Goal: Use online tool/utility: Utilize a website feature to perform a specific function

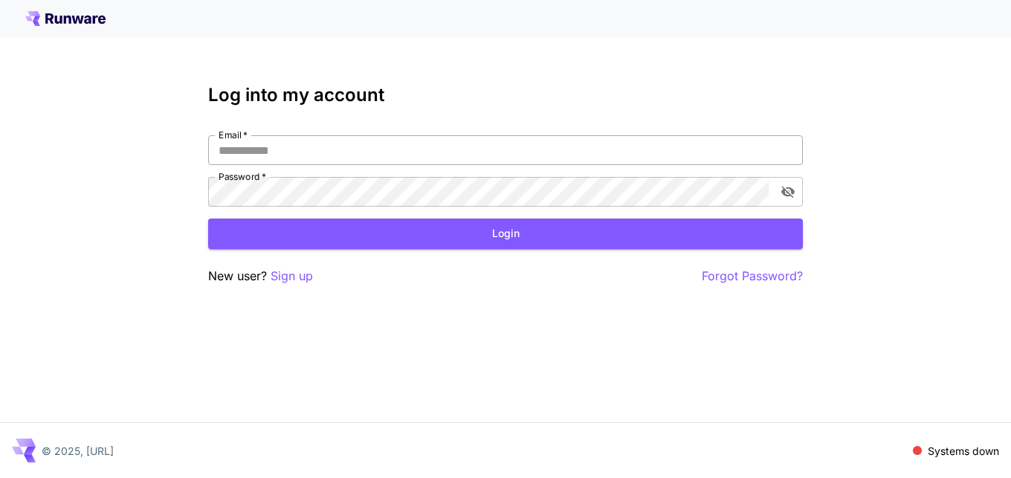
click at [300, 147] on input "Email   *" at bounding box center [505, 150] width 595 height 30
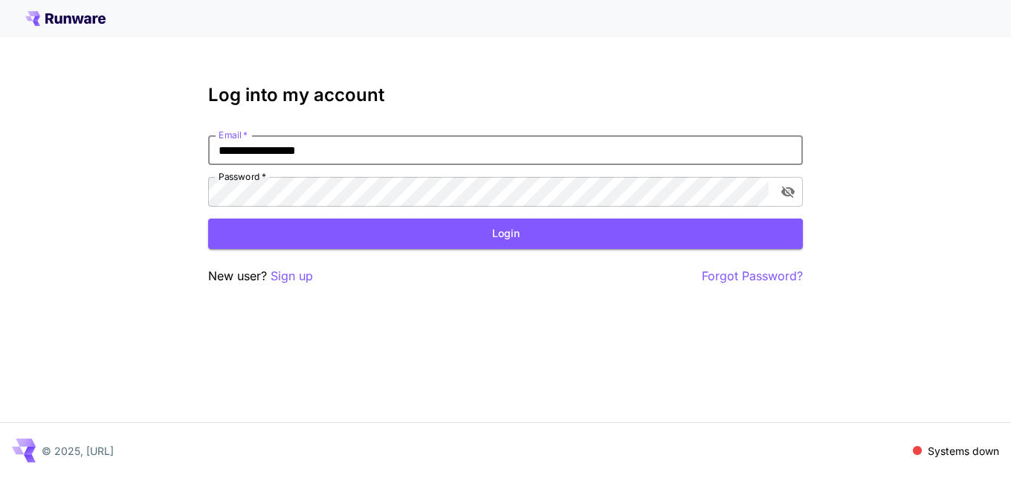
type input "**********"
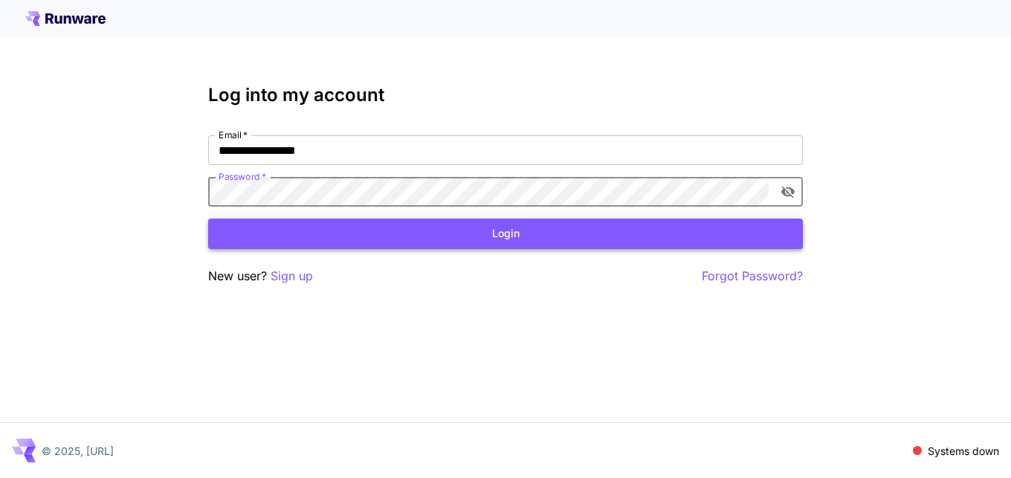
click at [506, 231] on button "Login" at bounding box center [505, 234] width 595 height 30
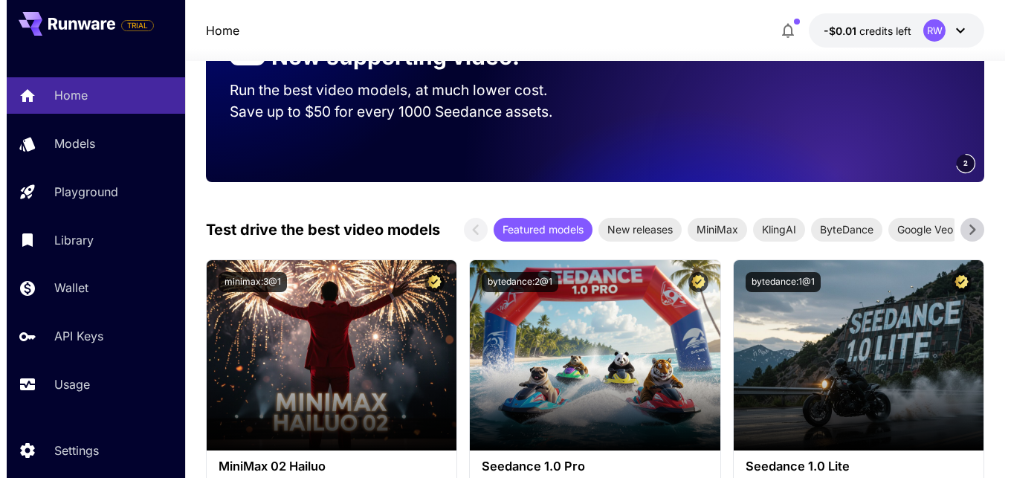
scroll to position [303, 0]
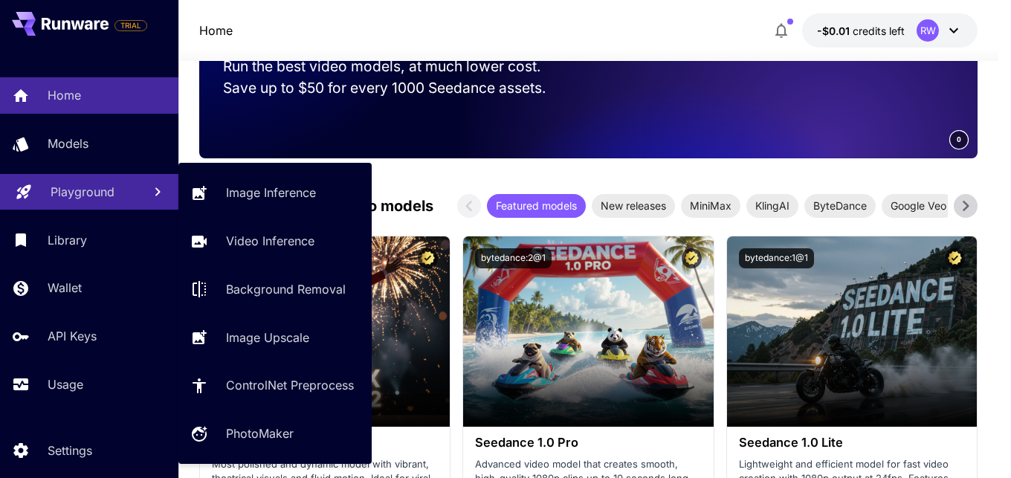
click at [80, 190] on p "Playground" at bounding box center [83, 192] width 64 height 18
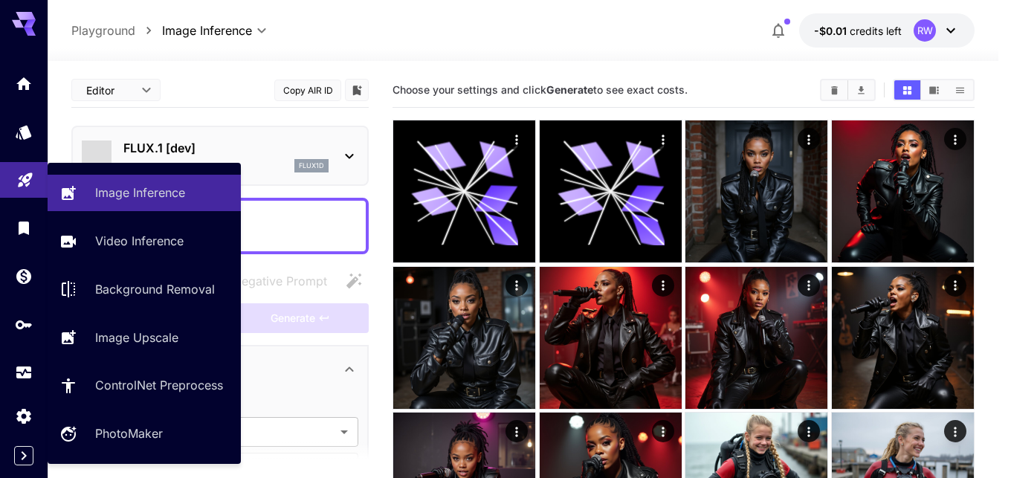
type input "**********"
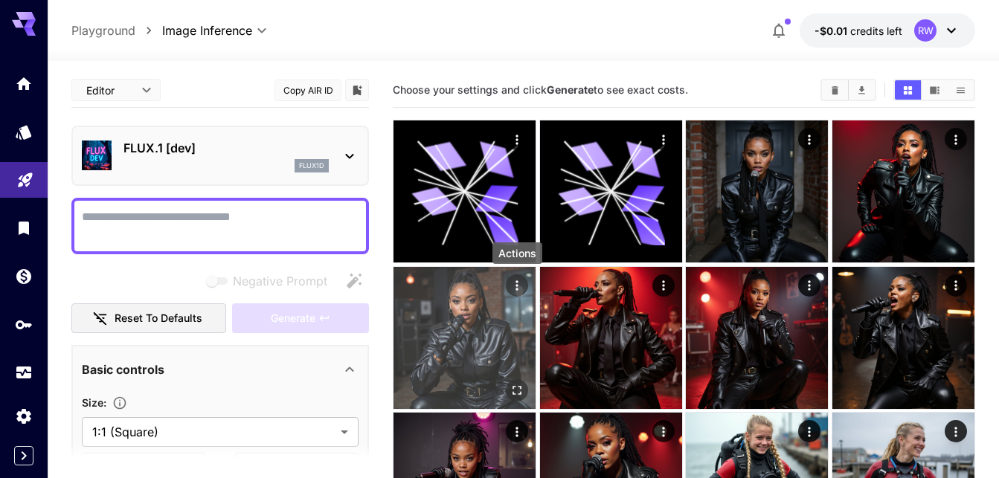
click at [516, 286] on icon "Actions" at bounding box center [517, 286] width 2 height 10
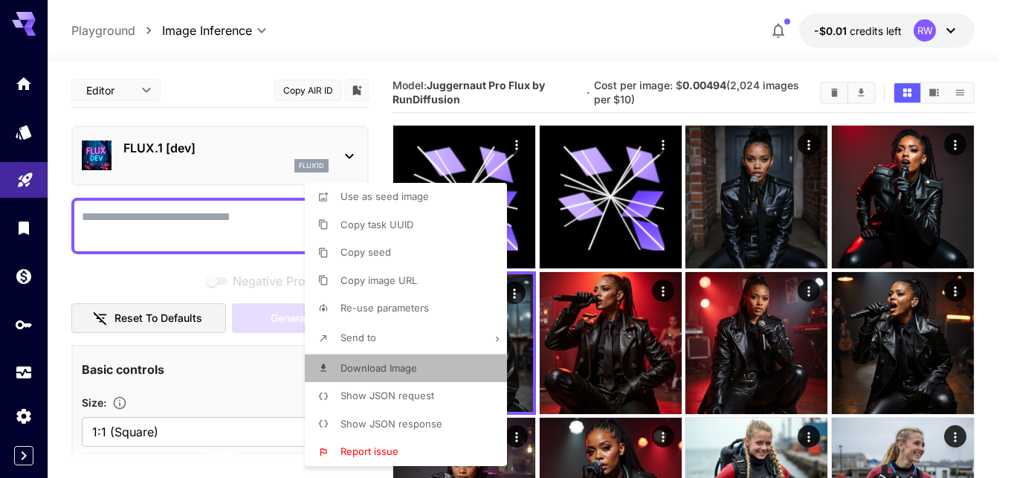
click at [380, 367] on span "Download Image" at bounding box center [379, 368] width 77 height 12
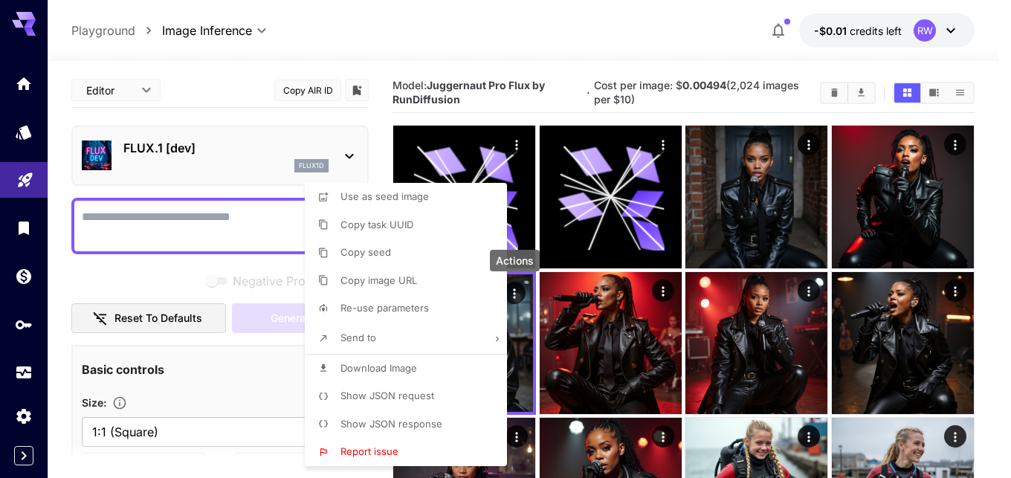
click at [992, 307] on div at bounding box center [505, 239] width 1011 height 478
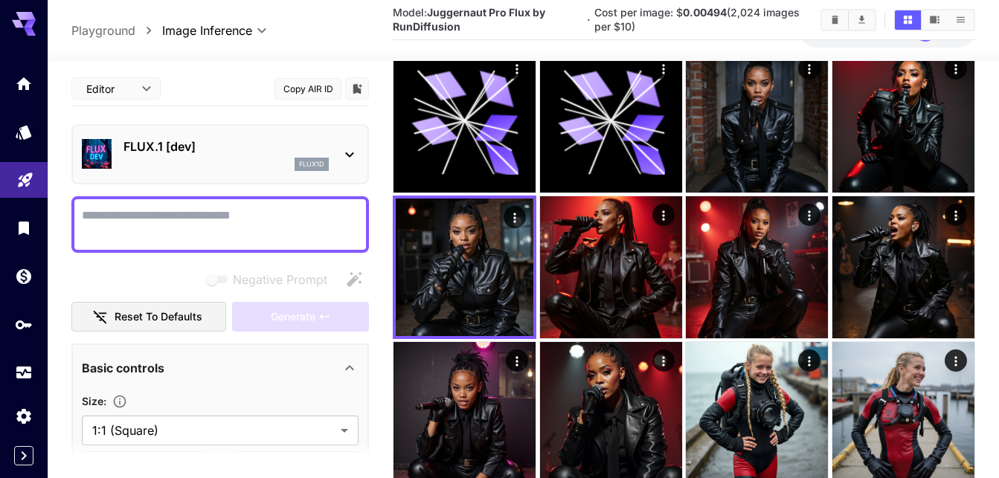
scroll to position [152, 0]
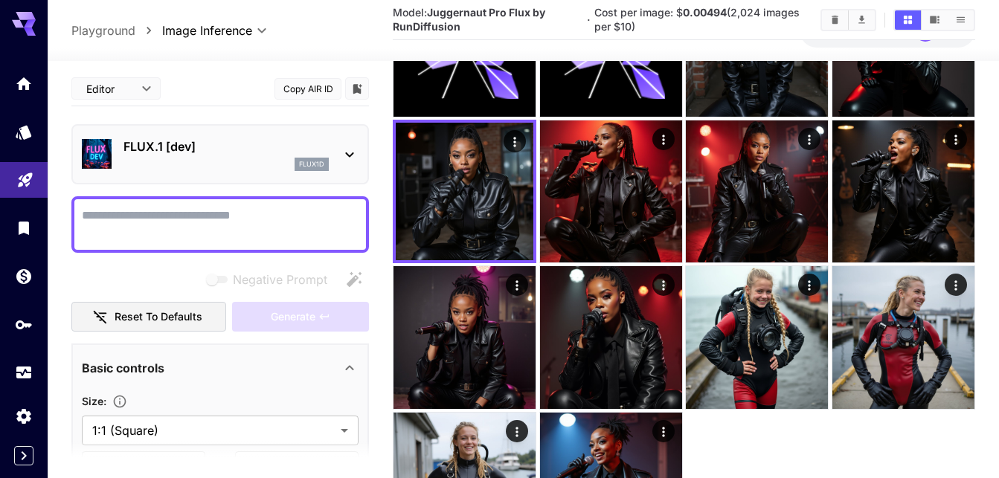
click at [123, 219] on textarea "Negative Prompt" at bounding box center [220, 225] width 277 height 36
paste textarea "**********"
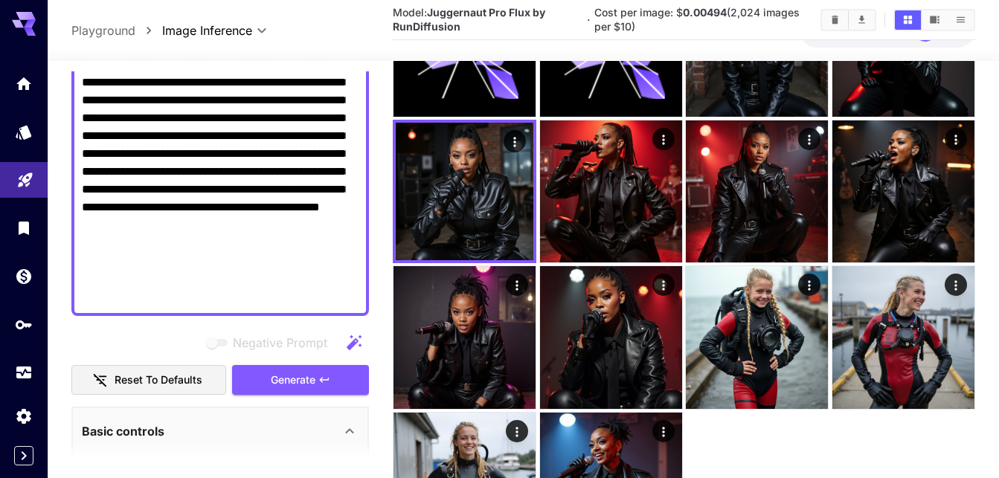
scroll to position [343, 0]
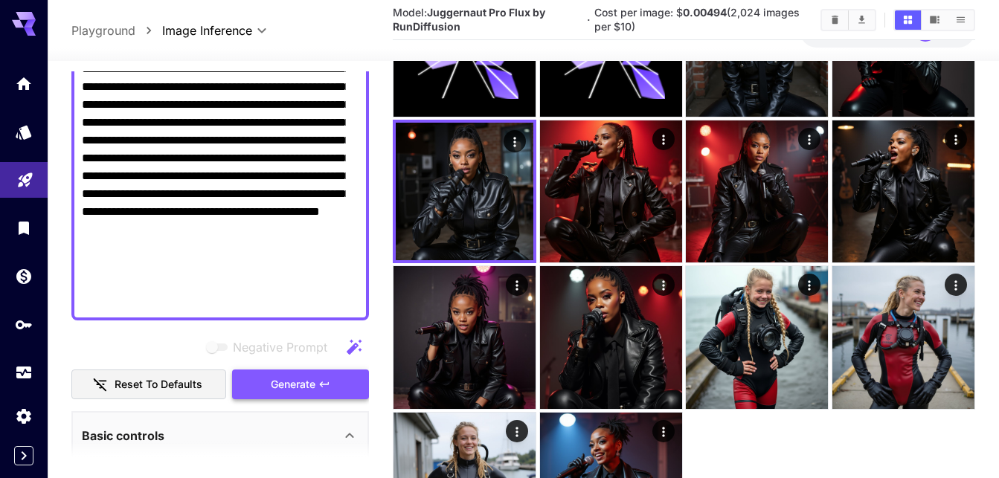
type textarea "**********"
click at [274, 378] on span "Generate" at bounding box center [293, 385] width 45 height 19
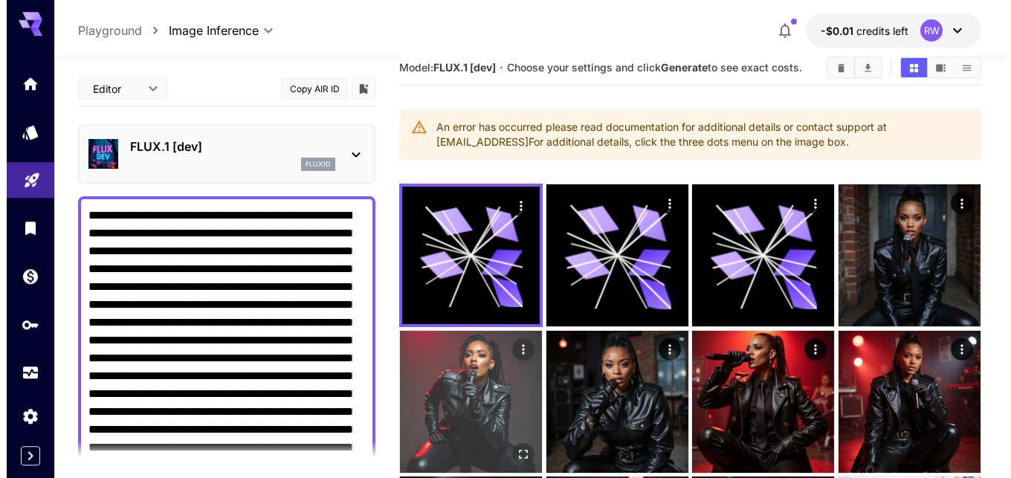
scroll to position [0, 0]
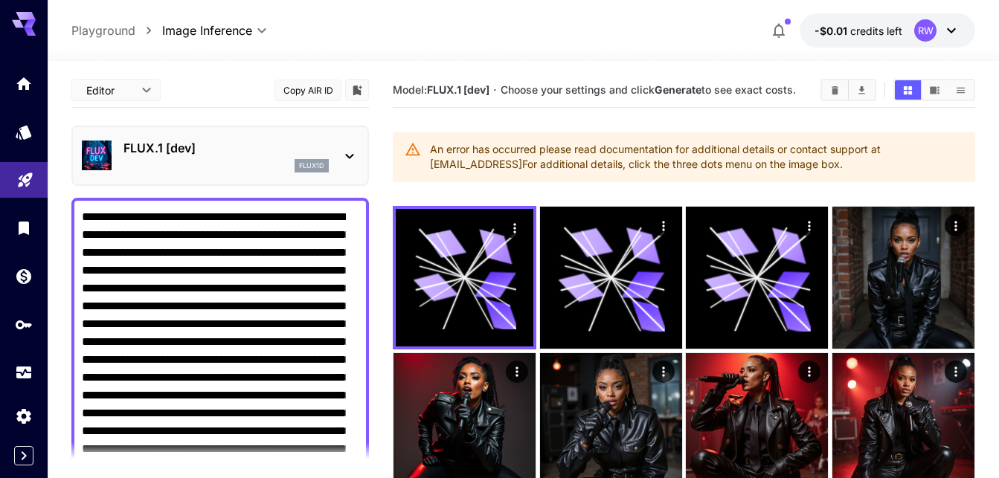
click at [341, 155] on icon at bounding box center [350, 156] width 18 height 18
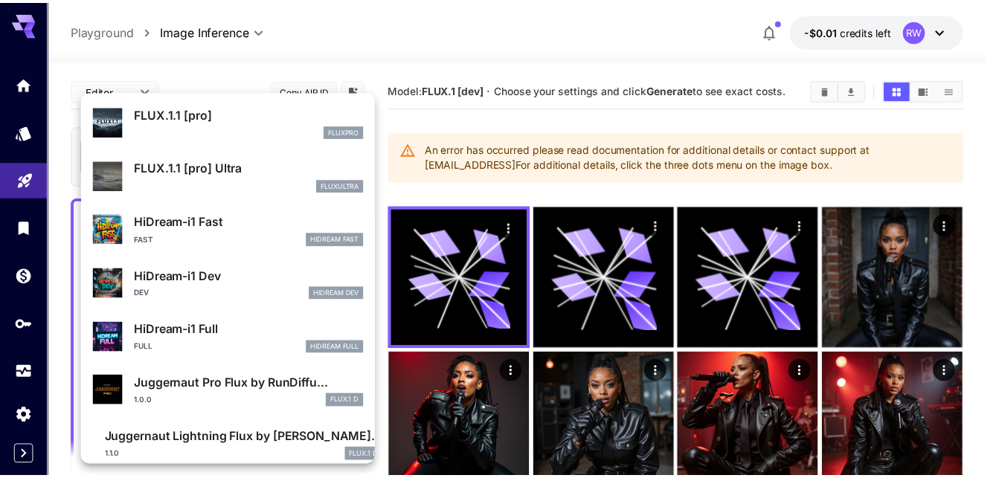
scroll to position [1040, 0]
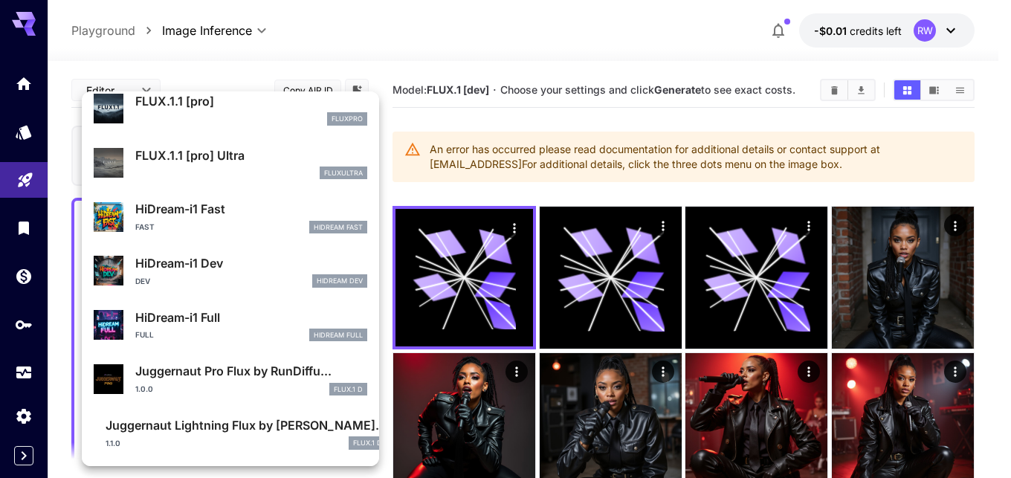
click at [206, 366] on p "Juggernaut Pro Flux by RunDiffu..." at bounding box center [251, 371] width 232 height 18
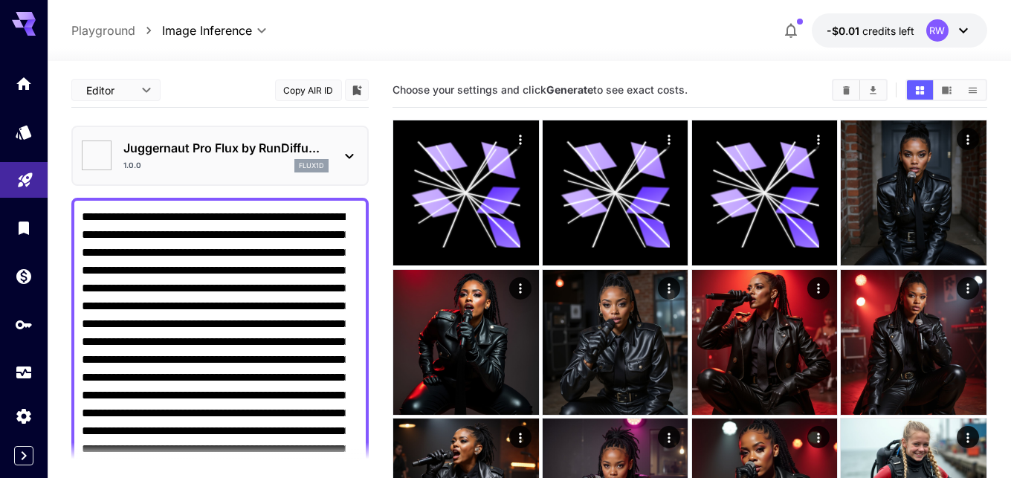
type input "**"
type input "*"
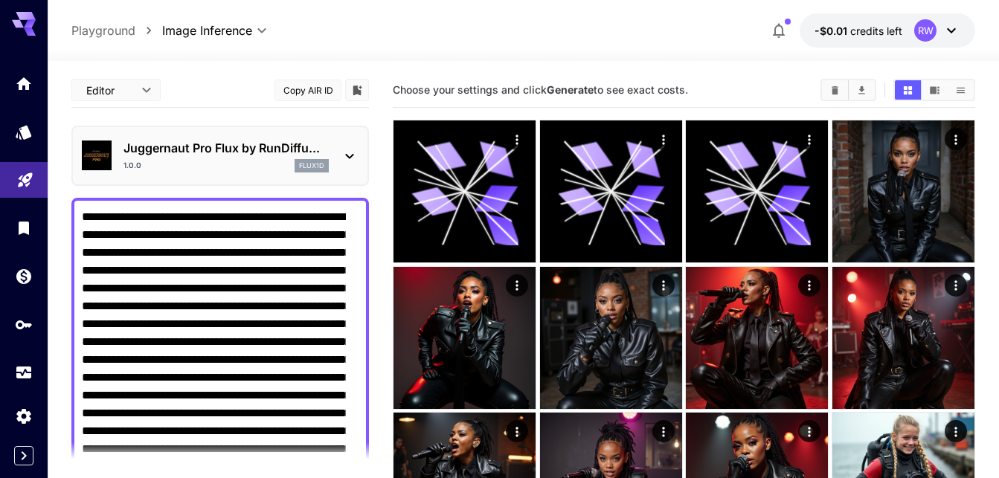
click at [951, 30] on icon at bounding box center [951, 31] width 18 height 18
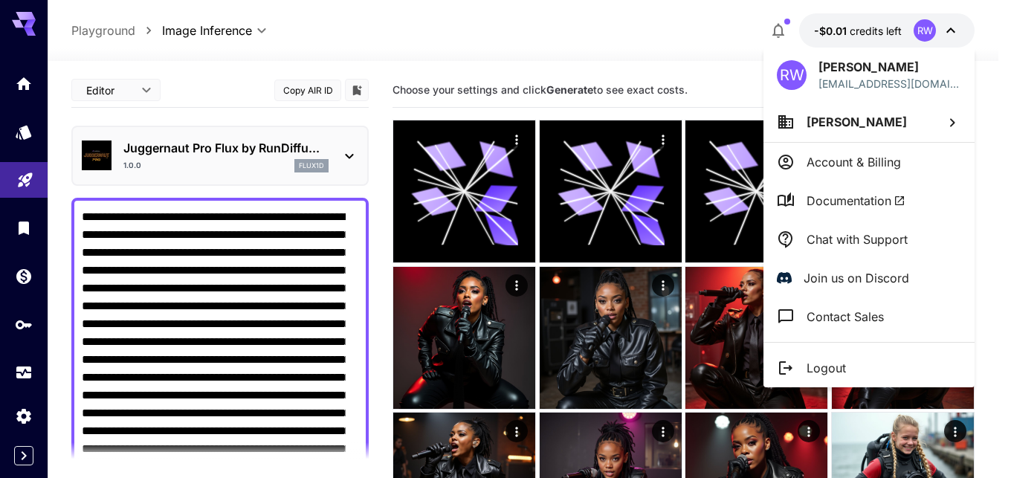
click at [842, 33] on div at bounding box center [505, 239] width 1011 height 478
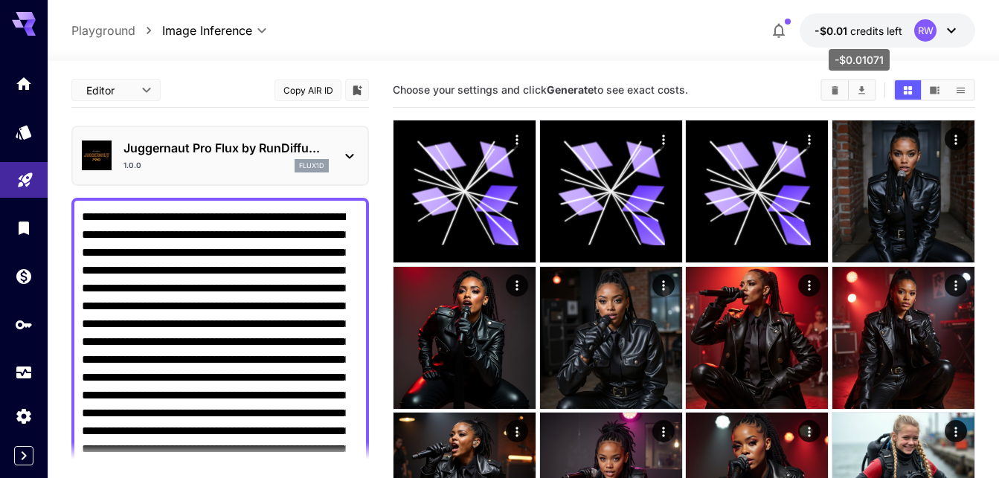
click at [856, 28] on span "credits left" at bounding box center [876, 31] width 52 height 13
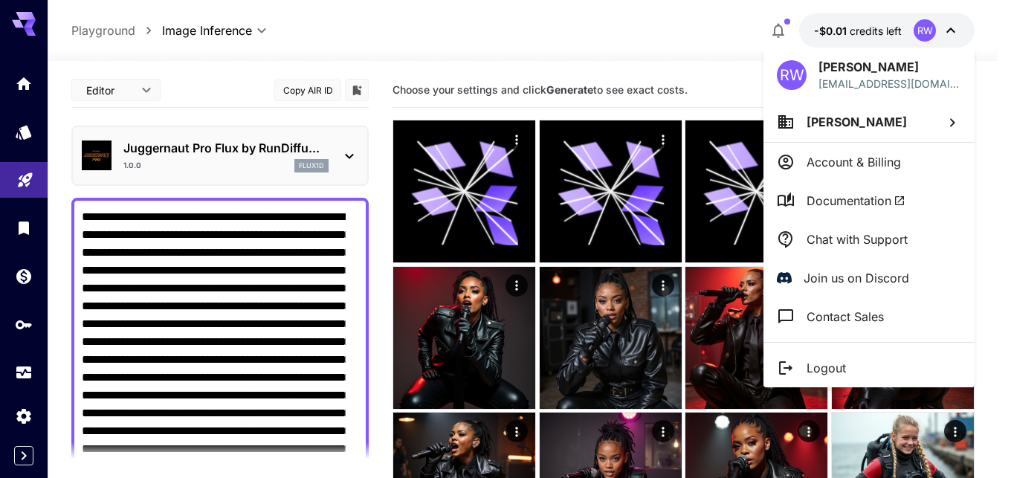
click at [832, 164] on p "Account & Billing" at bounding box center [854, 162] width 94 height 18
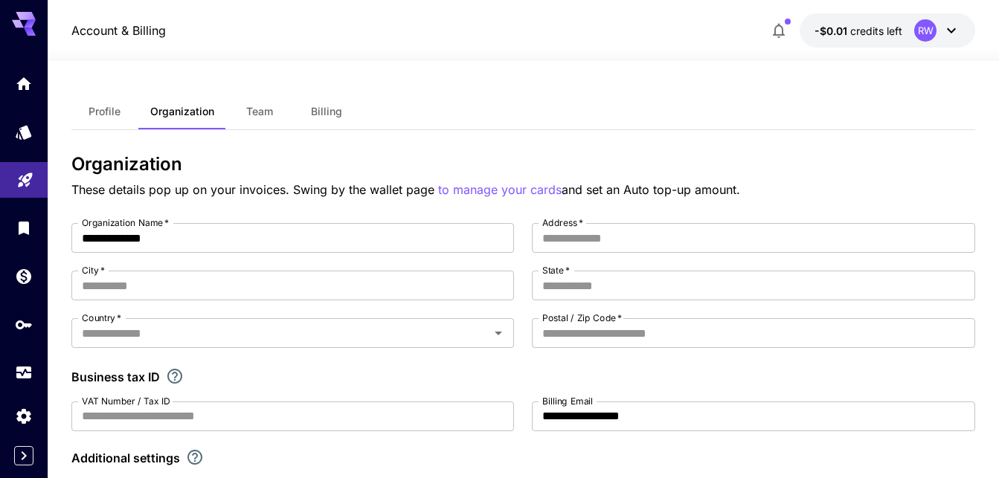
click at [953, 30] on icon at bounding box center [951, 30] width 9 height 5
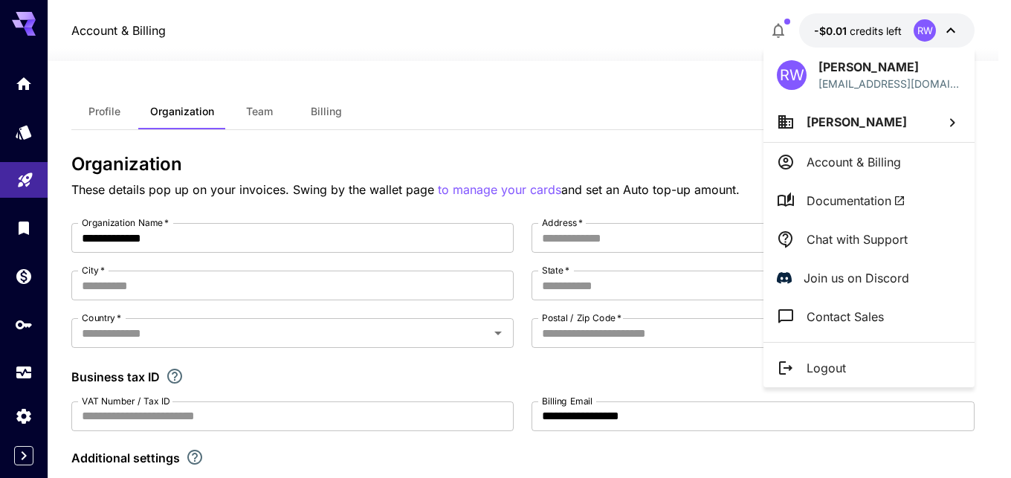
click at [846, 278] on p "Join us on Discord" at bounding box center [857, 278] width 106 height 18
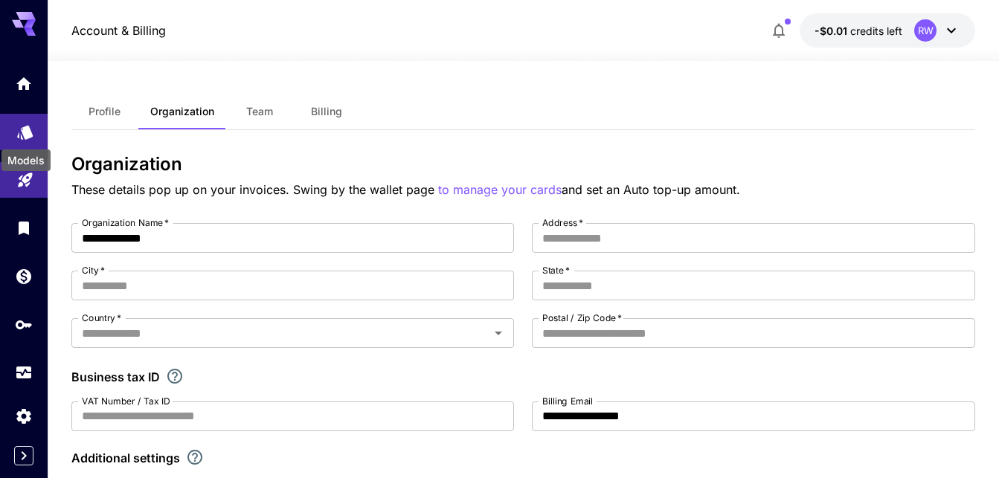
click at [24, 129] on icon "Models" at bounding box center [25, 127] width 16 height 14
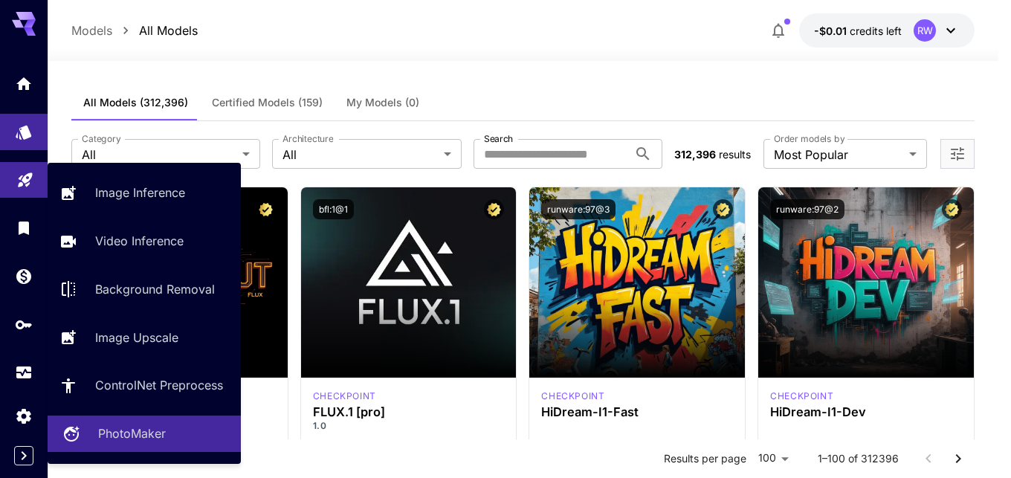
click at [114, 430] on p "PhotoMaker" at bounding box center [132, 434] width 68 height 18
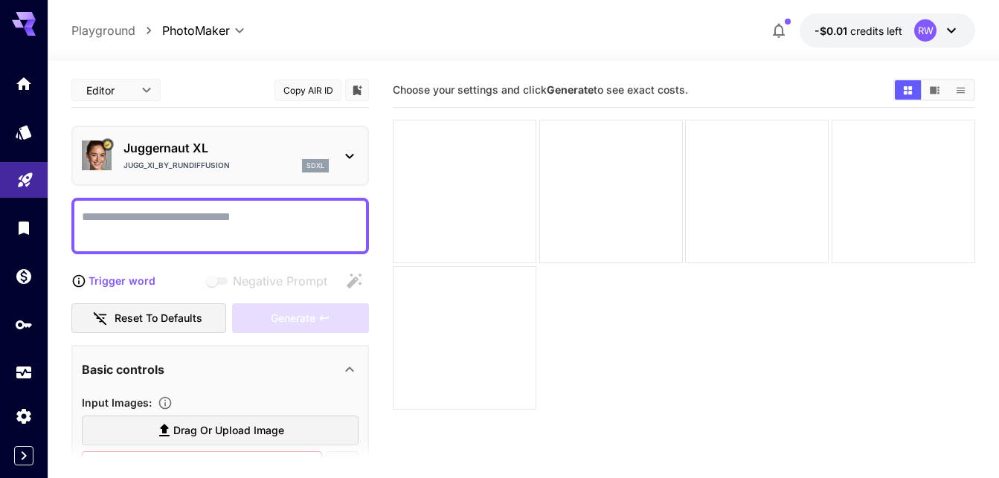
click at [345, 157] on icon at bounding box center [349, 156] width 8 height 5
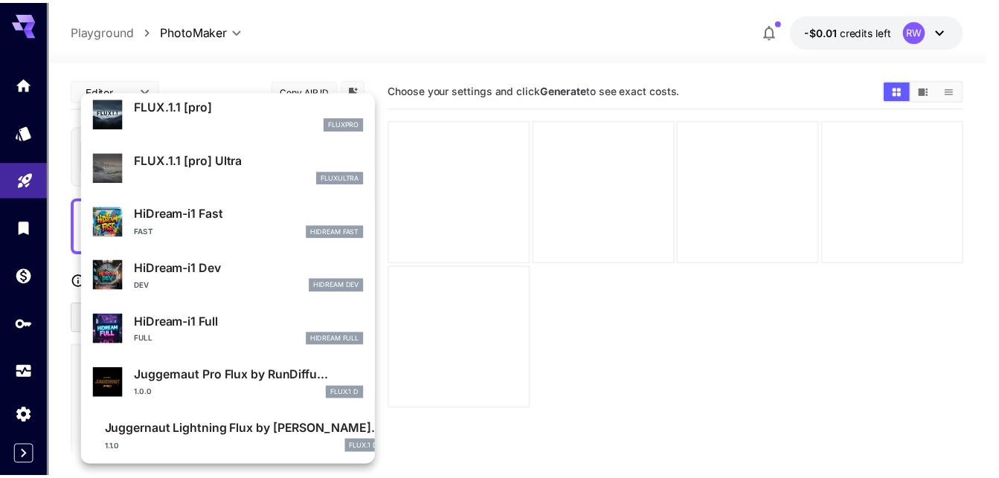
scroll to position [1040, 0]
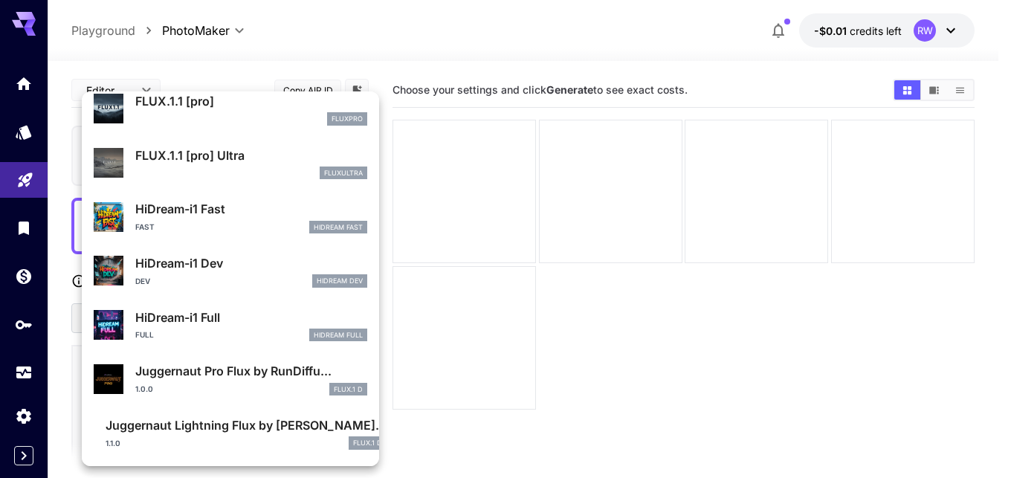
click at [201, 375] on p "Juggernaut Pro Flux by RunDiffu..." at bounding box center [251, 371] width 232 height 18
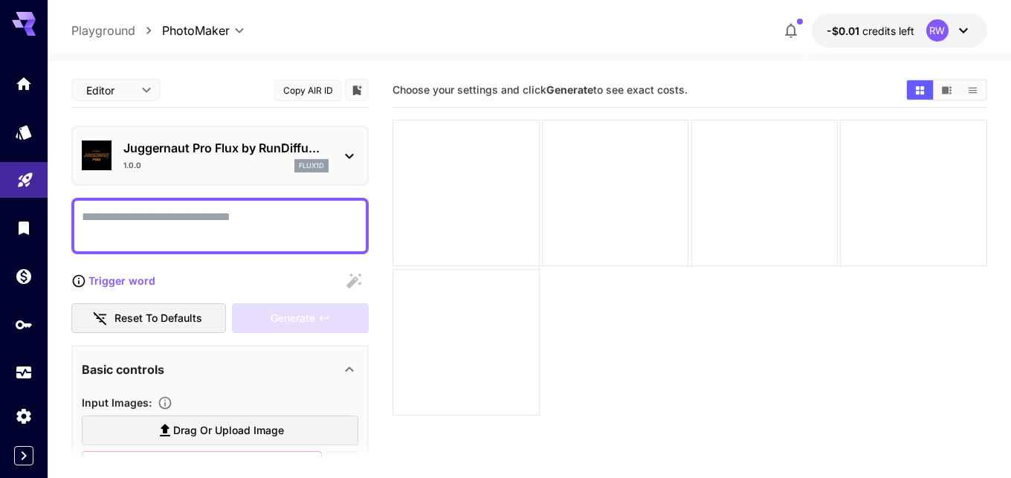
type input "**"
type input "*"
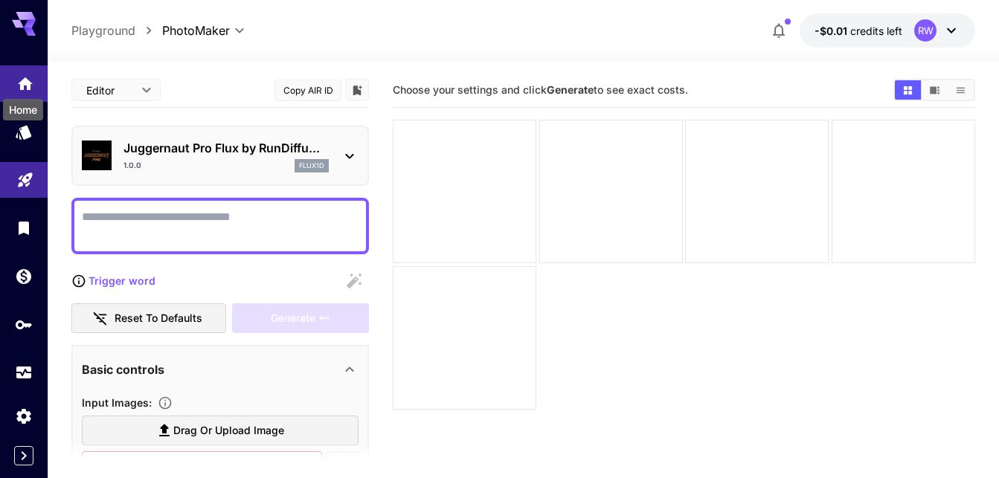
click at [26, 85] on icon "Home" at bounding box center [25, 80] width 18 height 18
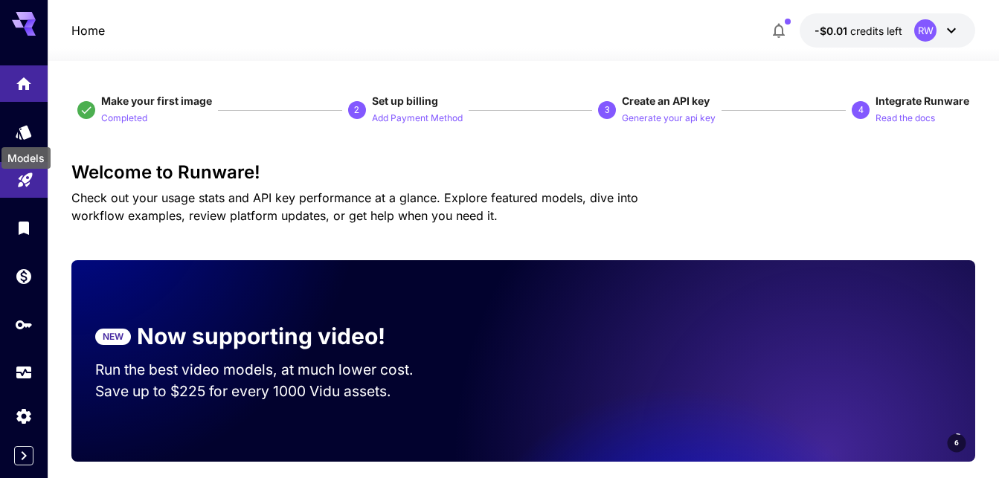
click at [26, 141] on div "Models" at bounding box center [26, 153] width 52 height 33
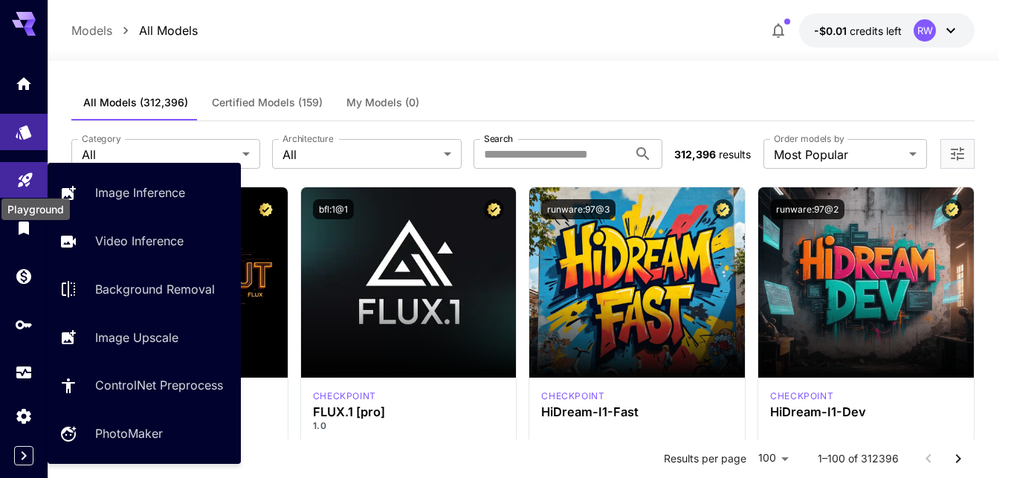
click at [22, 178] on icon "Playground" at bounding box center [25, 177] width 14 height 14
click at [22, 178] on icon "Playground" at bounding box center [25, 178] width 18 height 18
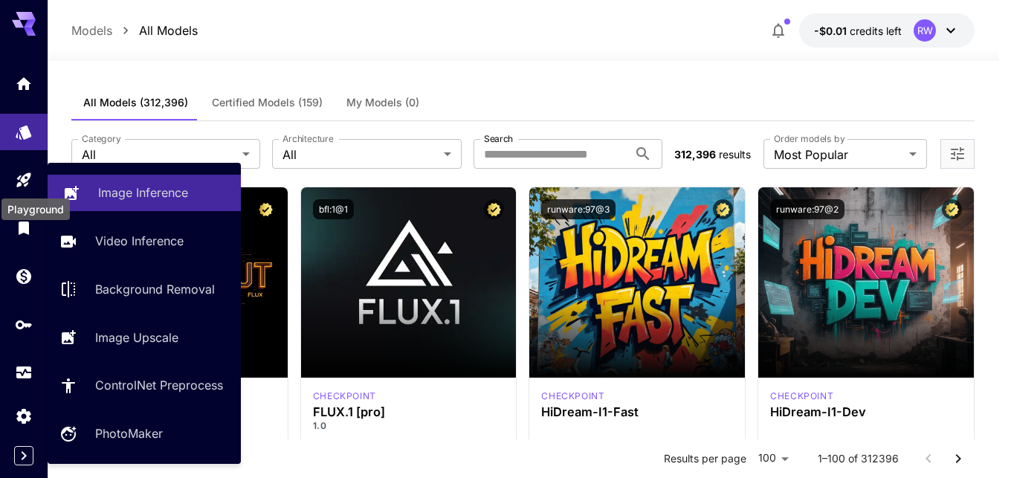
click at [112, 189] on p "Image Inference" at bounding box center [143, 193] width 90 height 18
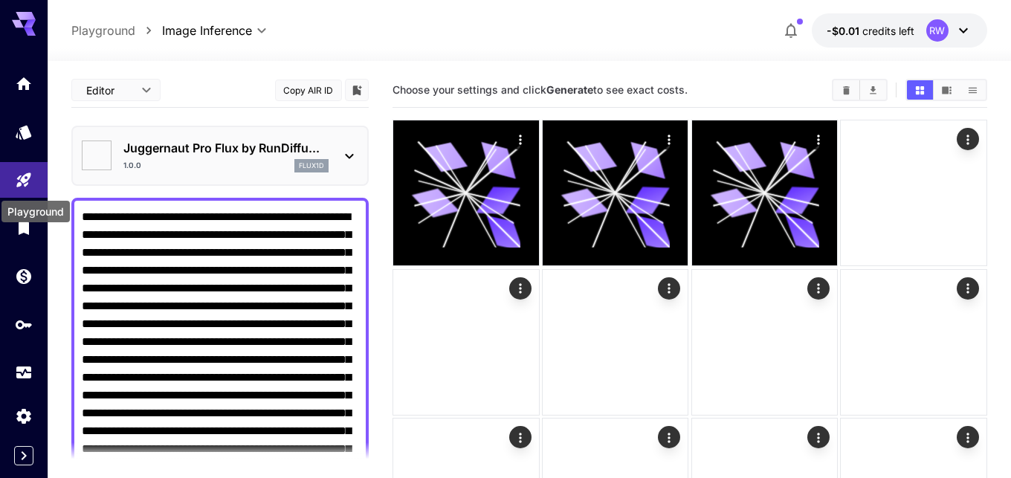
click at [112, 185] on p "Image Inference" at bounding box center [120, 180] width 68 height 10
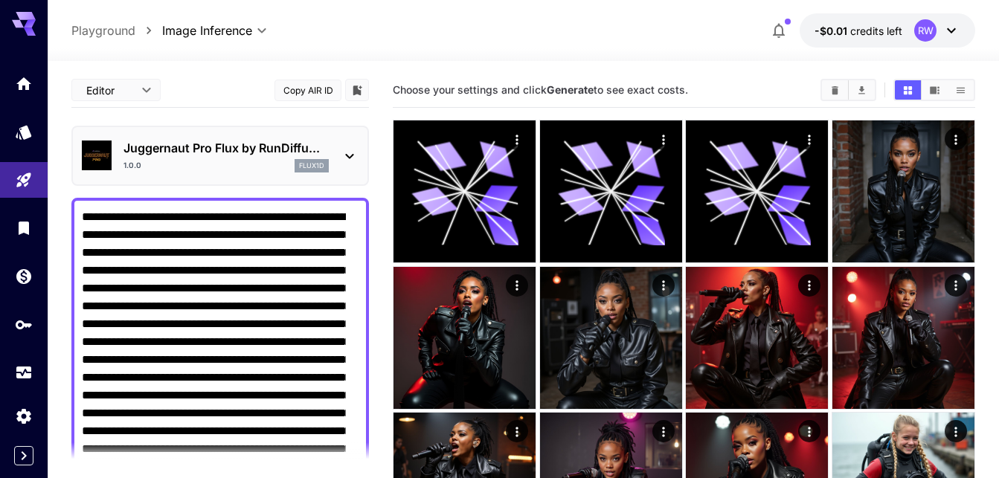
drag, startPoint x: 267, startPoint y: 321, endPoint x: 77, endPoint y: 216, distance: 217.3
click at [82, 216] on textarea "Negative Prompt" at bounding box center [214, 431] width 264 height 446
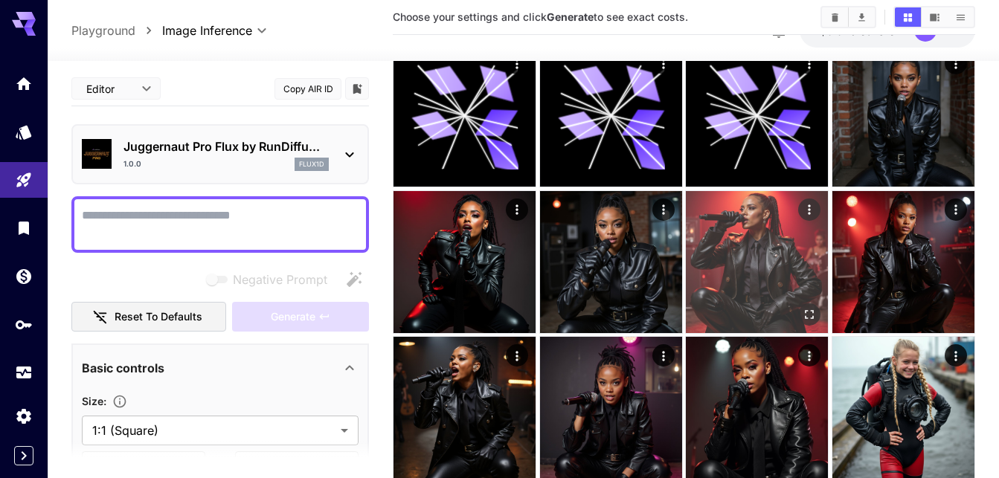
scroll to position [152, 0]
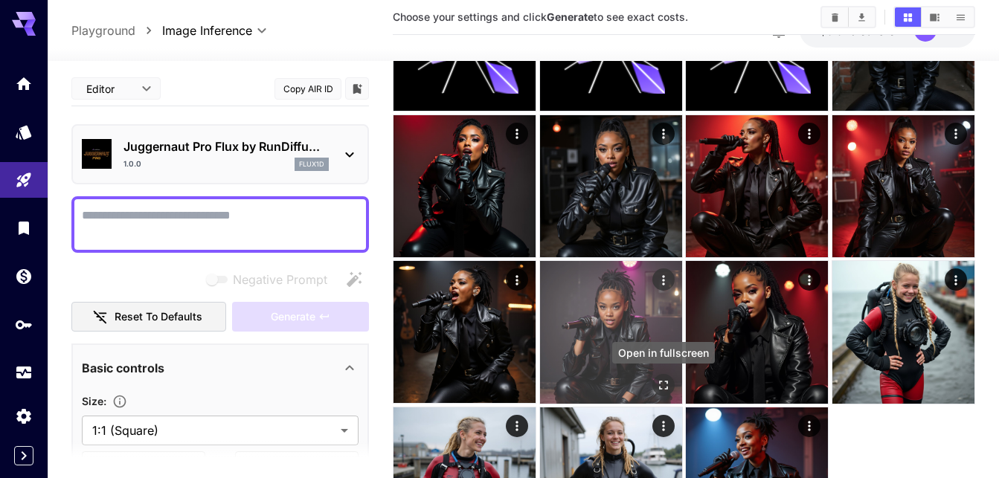
click at [661, 383] on icon "Open in fullscreen" at bounding box center [663, 385] width 15 height 15
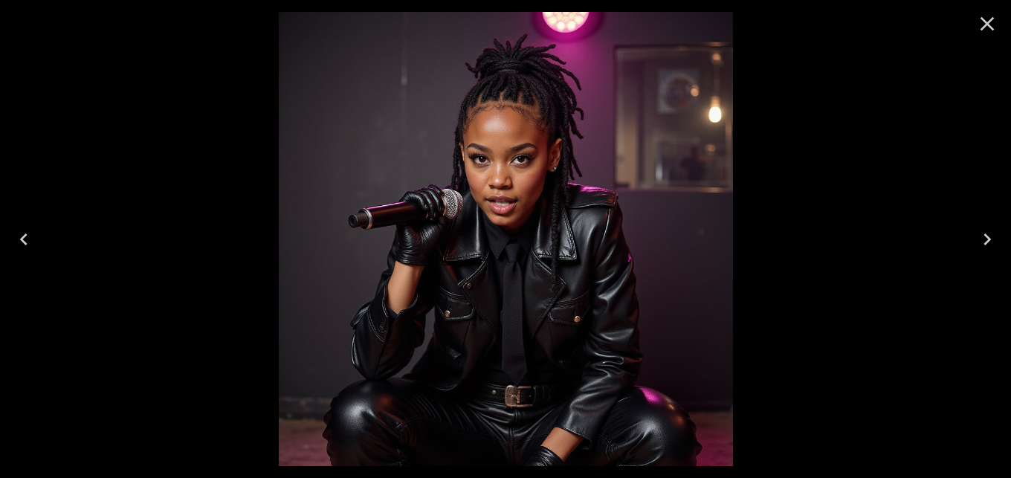
click at [985, 22] on icon "Close" at bounding box center [988, 24] width 14 height 14
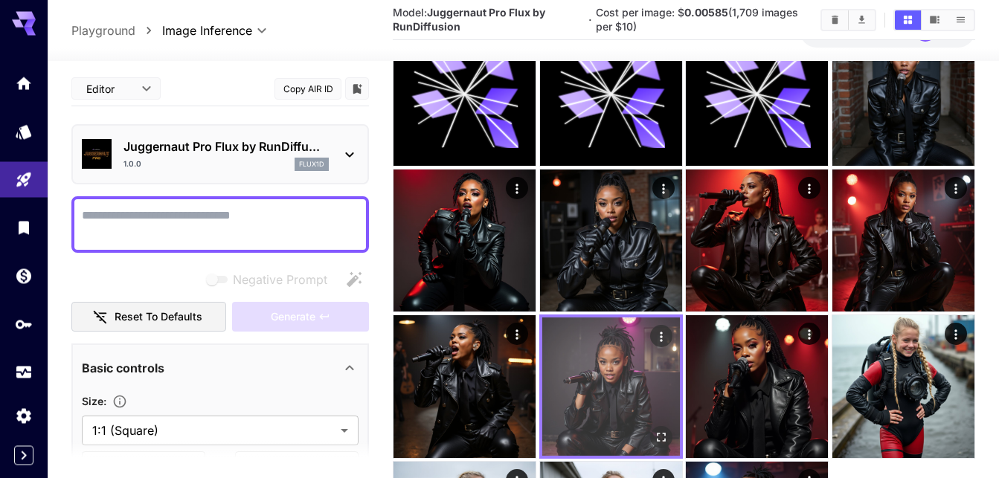
scroll to position [76, 0]
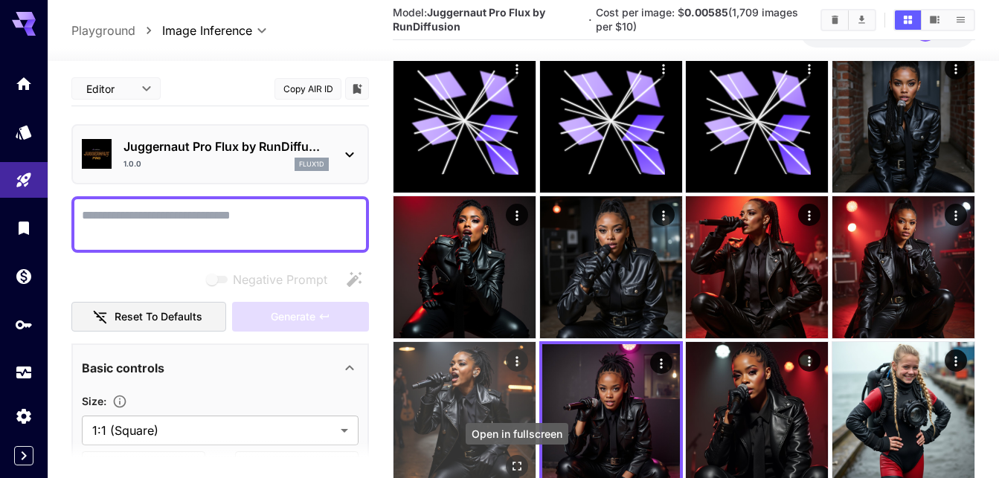
click at [513, 459] on icon "Open in fullscreen" at bounding box center [516, 466] width 15 height 15
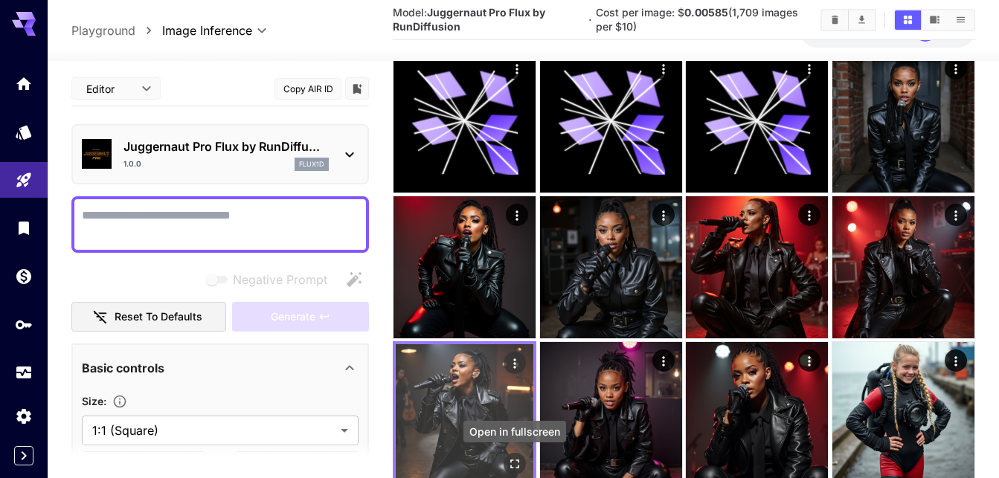
click at [513, 459] on icon "Open in fullscreen" at bounding box center [514, 464] width 15 height 15
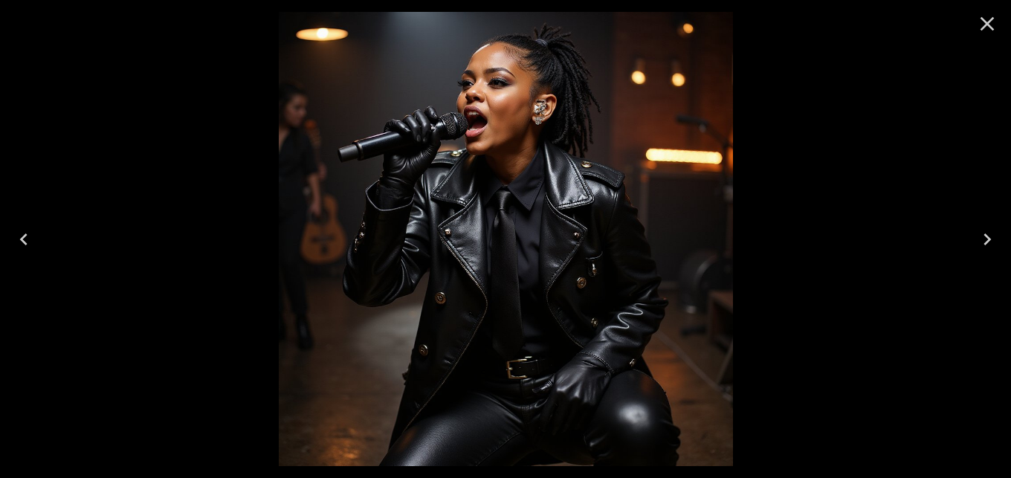
click at [982, 23] on icon "Close" at bounding box center [988, 24] width 24 height 24
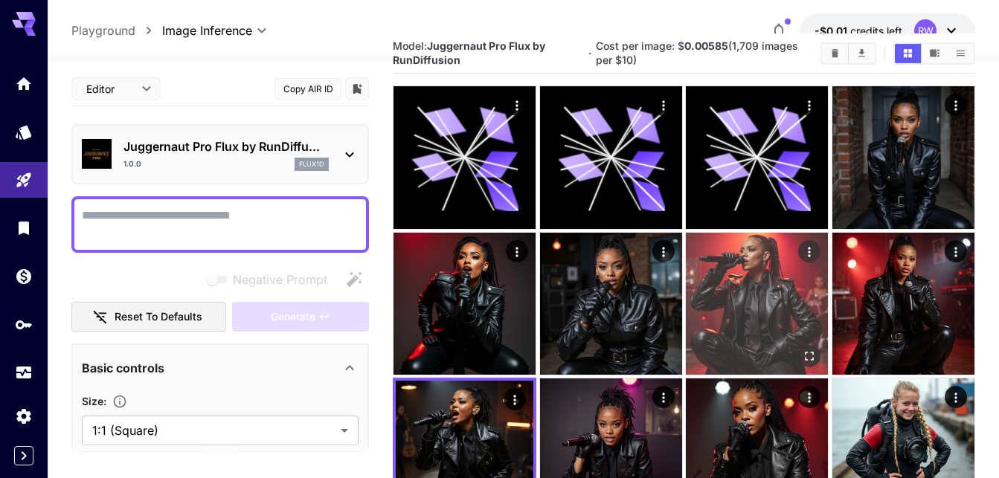
scroll to position [0, 0]
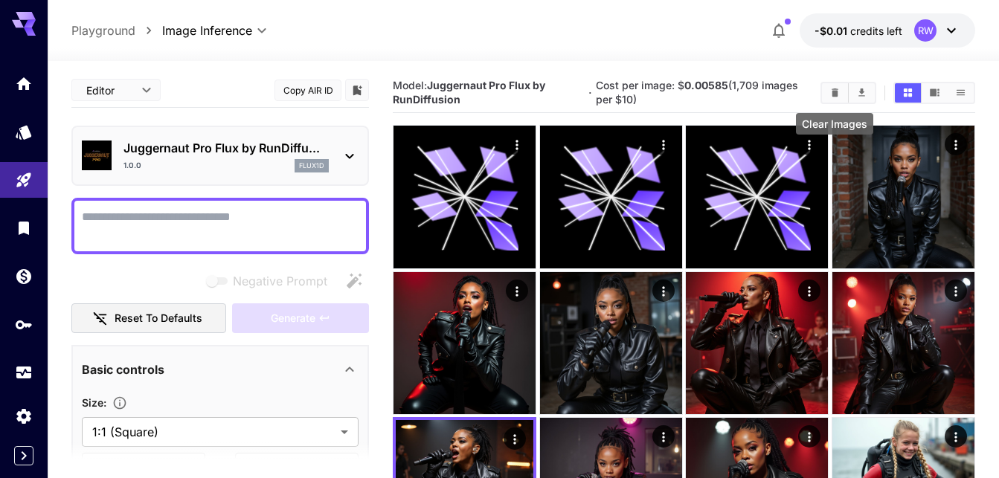
click at [835, 92] on icon "Clear Images" at bounding box center [834, 92] width 7 height 8
